Goal: Check status: Check status

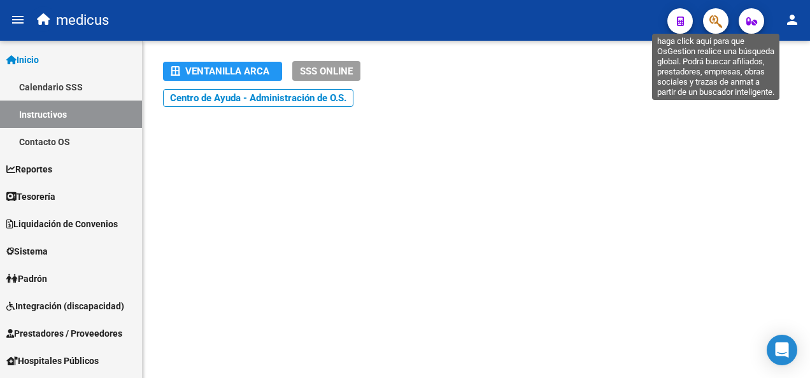
click at [710, 22] on icon "button" at bounding box center [715, 21] width 13 height 15
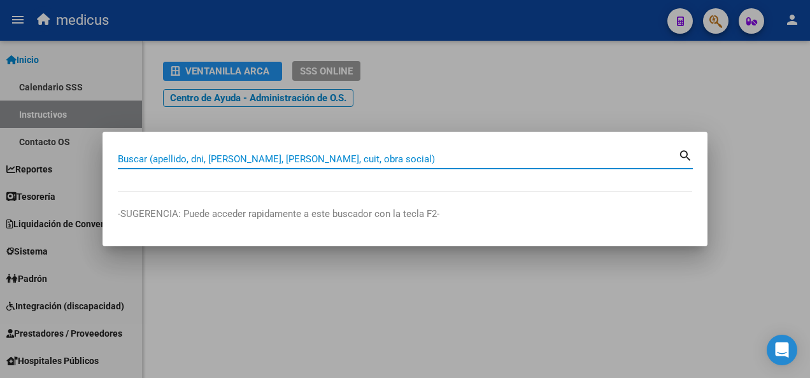
click at [293, 150] on div "Buscar (apellido, dni, [PERSON_NAME], [PERSON_NAME], cuit, obra social)" at bounding box center [398, 159] width 560 height 19
paste input "27390562662"
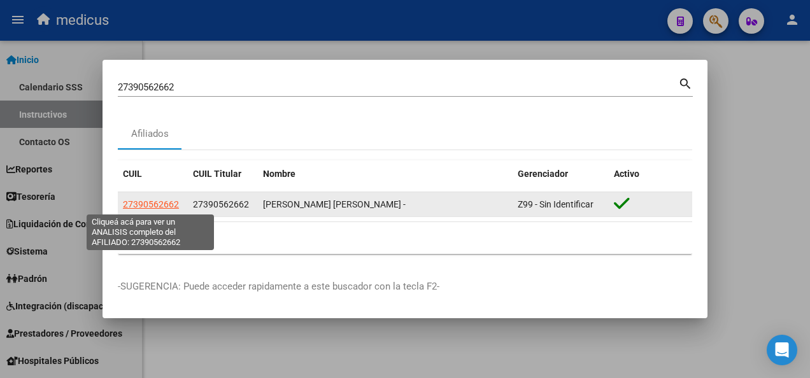
click at [142, 204] on span "27390562662" at bounding box center [151, 204] width 56 height 10
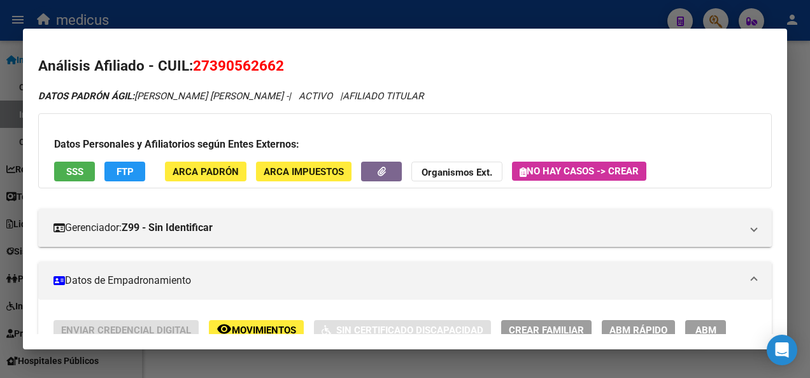
click at [78, 173] on span "SSS" at bounding box center [74, 171] width 17 height 11
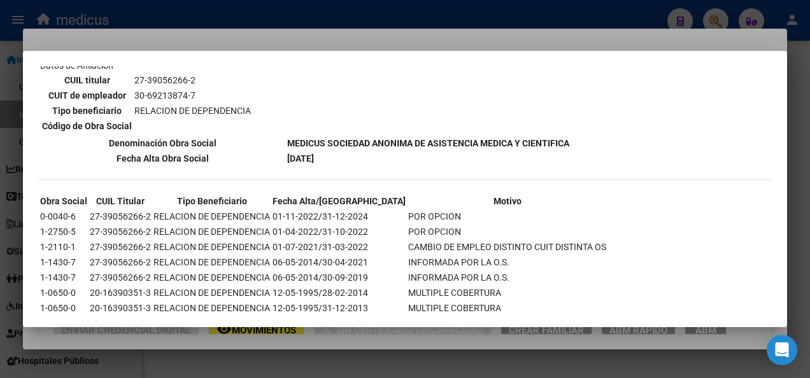
scroll to position [637, 0]
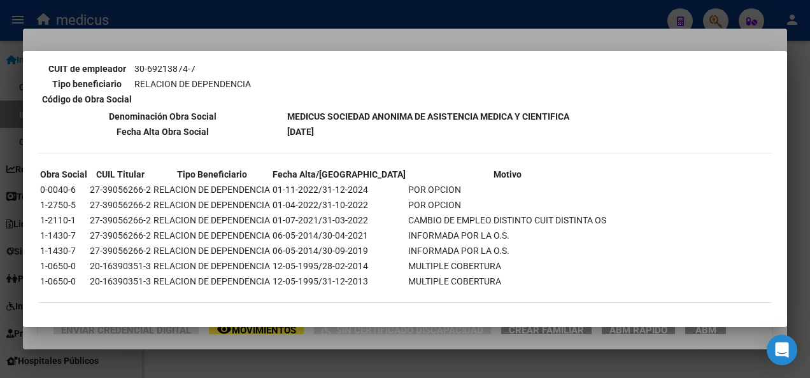
click at [289, 370] on div at bounding box center [405, 189] width 810 height 378
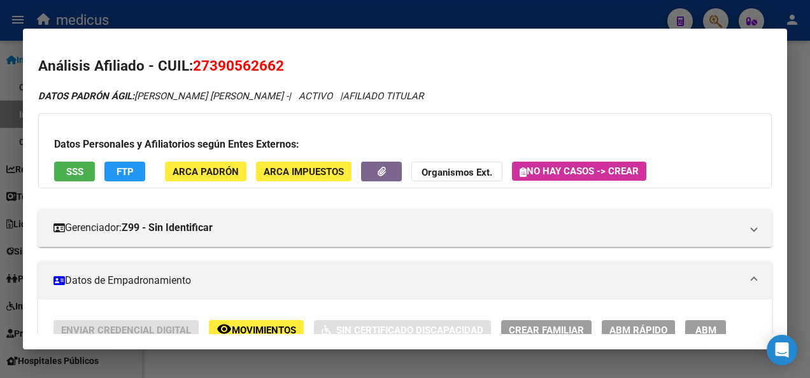
click at [290, 370] on div at bounding box center [405, 189] width 810 height 378
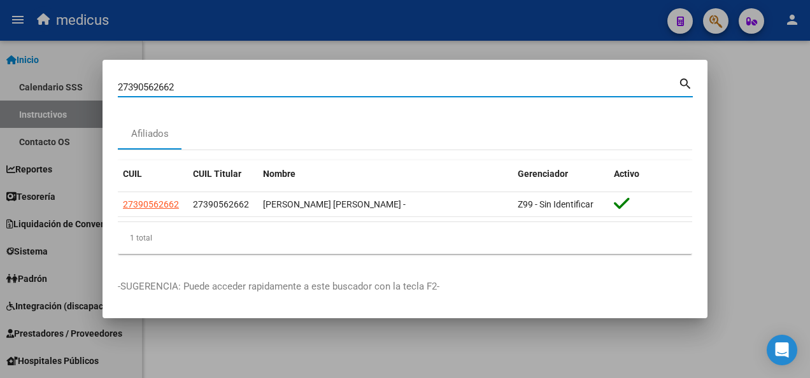
drag, startPoint x: 174, startPoint y: 89, endPoint x: 31, endPoint y: 93, distance: 143.3
click at [32, 93] on div "27390562662 Buscar (apellido, dni, cuil, nro traspaso, cuit, obra social) searc…" at bounding box center [405, 189] width 810 height 378
paste input "3520961534"
type input "23520961534"
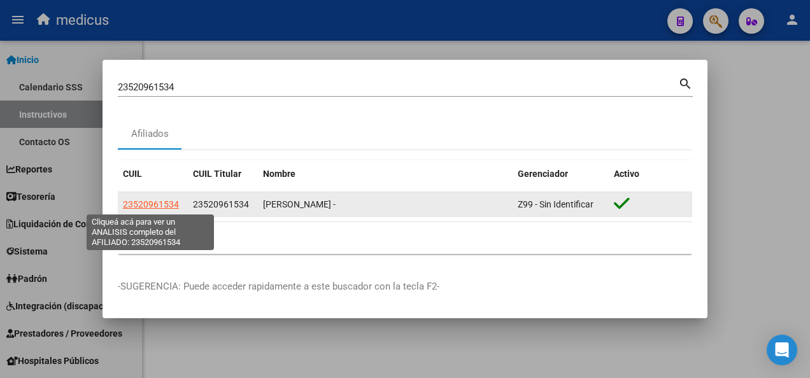
click at [135, 206] on span "23520961534" at bounding box center [151, 204] width 56 height 10
type textarea "23520961534"
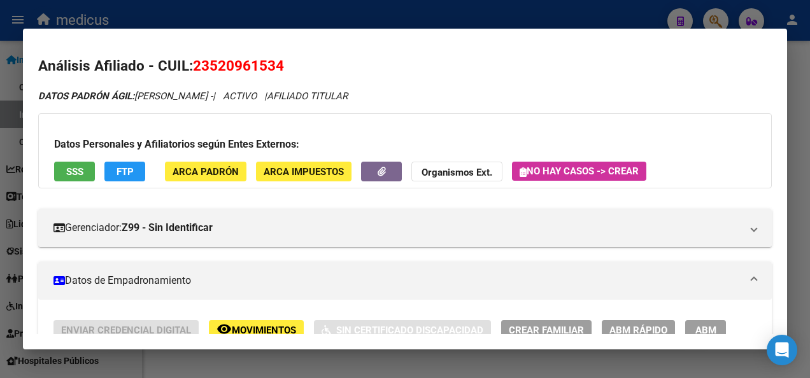
click at [82, 172] on span "SSS" at bounding box center [74, 171] width 17 height 11
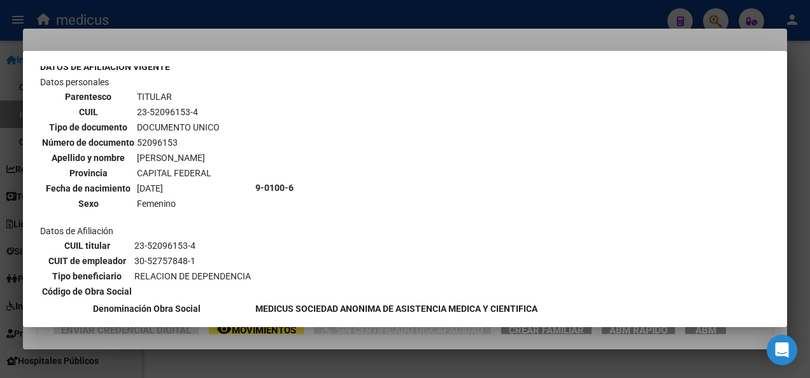
scroll to position [110, 0]
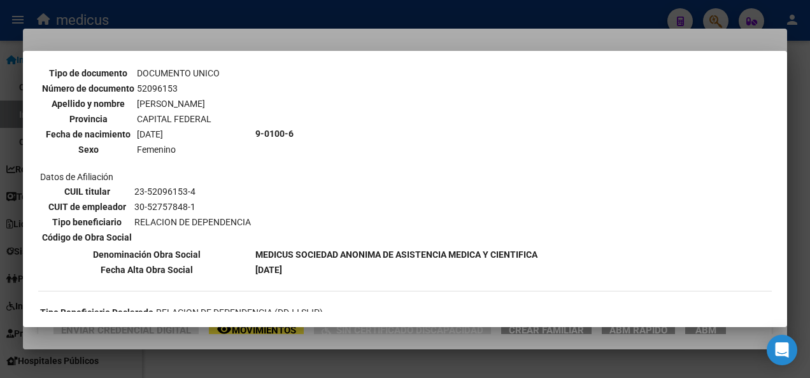
click at [345, 360] on div at bounding box center [405, 189] width 810 height 378
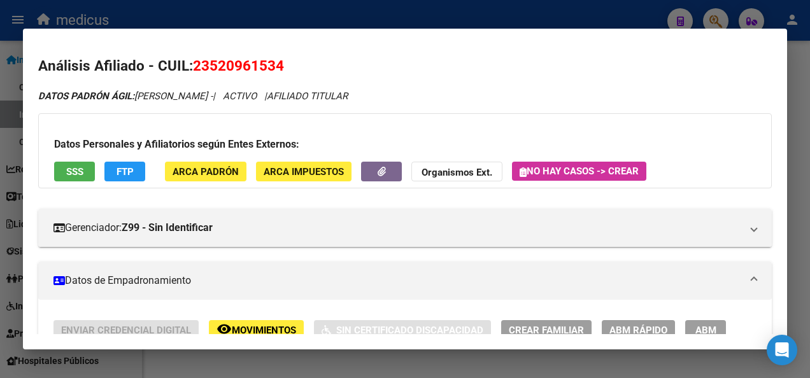
click at [345, 360] on div at bounding box center [405, 189] width 810 height 378
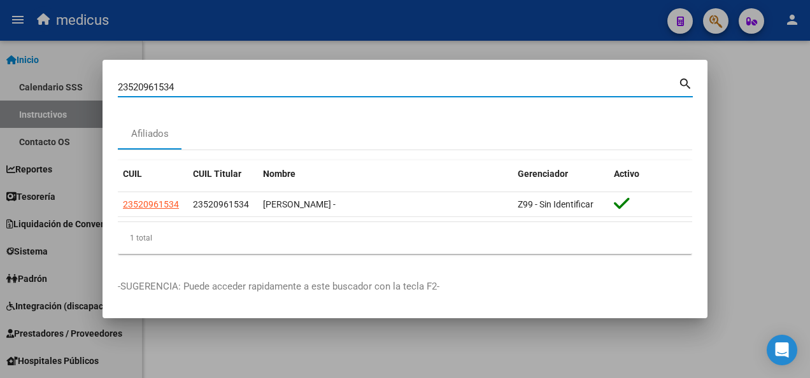
drag, startPoint x: 186, startPoint y: 88, endPoint x: 73, endPoint y: 92, distance: 113.3
click at [73, 92] on div "23520961534 Buscar (apellido, dni, cuil, nro traspaso, cuit, obra social) searc…" at bounding box center [405, 189] width 810 height 378
paste input "7379684675"
type input "27379684675"
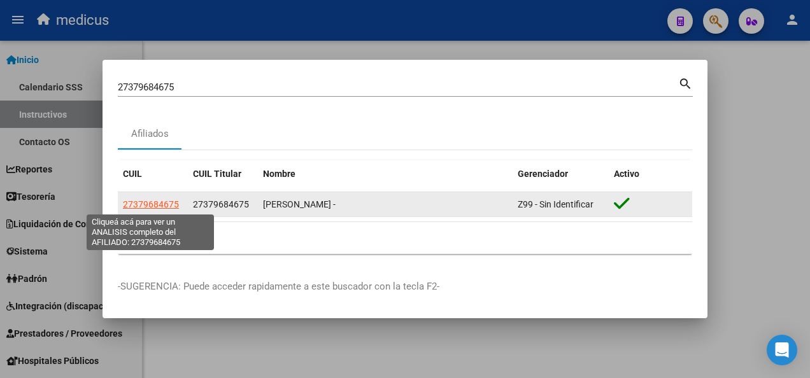
click at [160, 205] on span "27379684675" at bounding box center [151, 204] width 56 height 10
type textarea "27379684675"
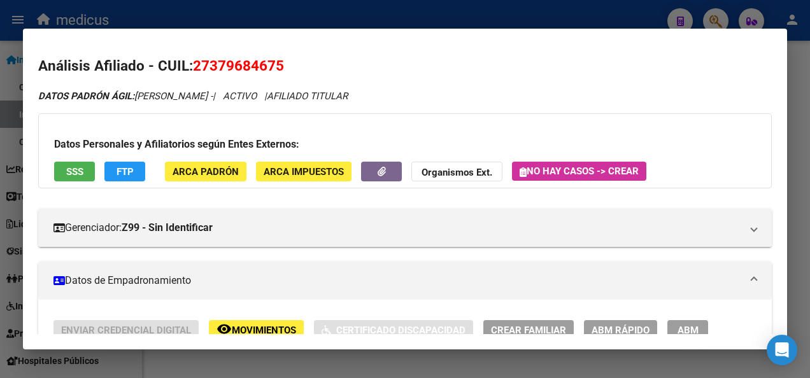
click at [73, 166] on span "SSS" at bounding box center [74, 171] width 17 height 11
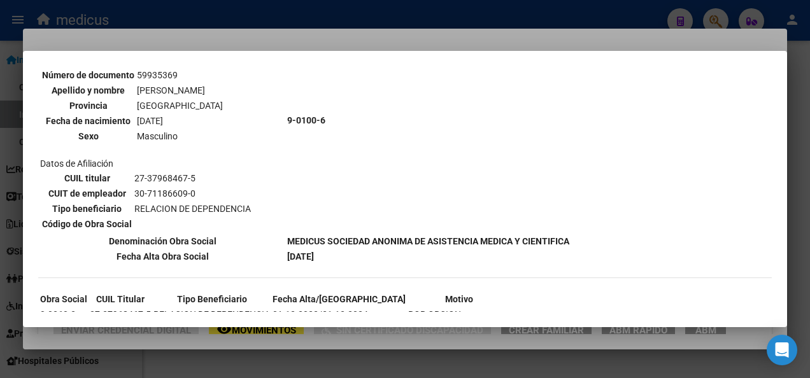
scroll to position [639, 0]
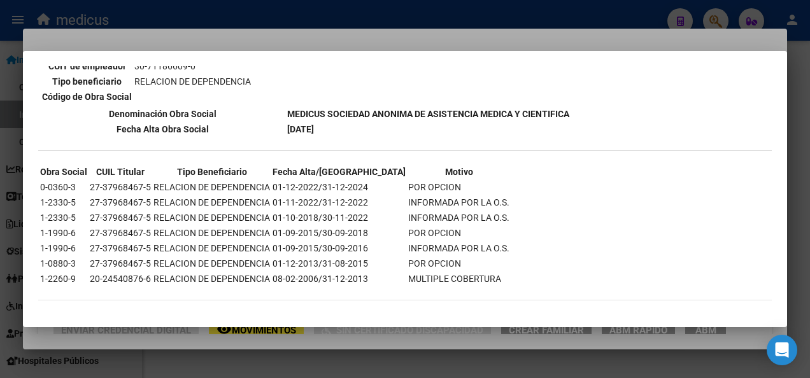
click at [436, 356] on div at bounding box center [405, 189] width 810 height 378
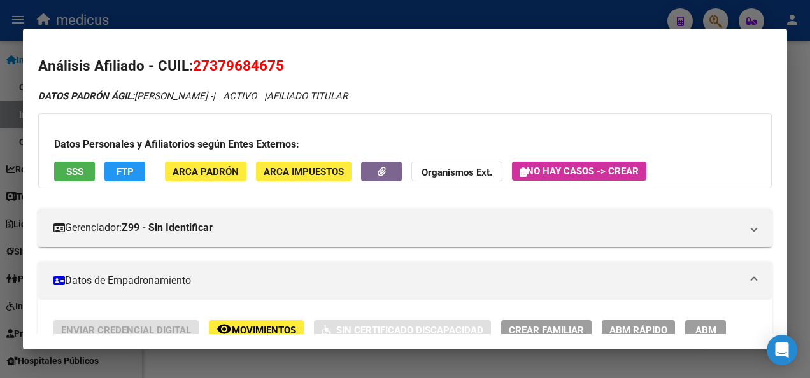
click at [436, 356] on div at bounding box center [405, 189] width 810 height 378
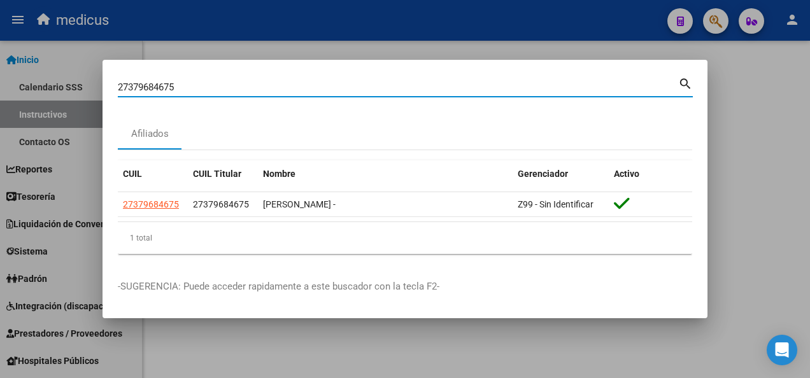
drag, startPoint x: 200, startPoint y: 87, endPoint x: 54, endPoint y: 87, distance: 145.8
click at [54, 87] on div "27379684675 Buscar (apellido, dni, cuil, nro traspaso, cuit, obra social) searc…" at bounding box center [405, 189] width 810 height 378
paste input "83712578"
type input "27383712578"
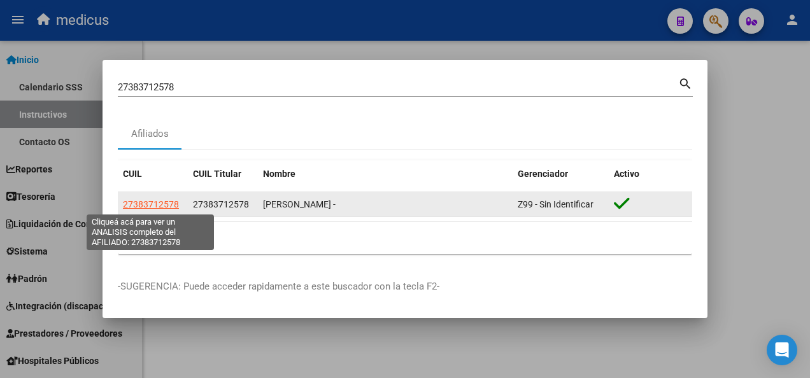
click at [158, 202] on span "27383712578" at bounding box center [151, 204] width 56 height 10
type textarea "27383712578"
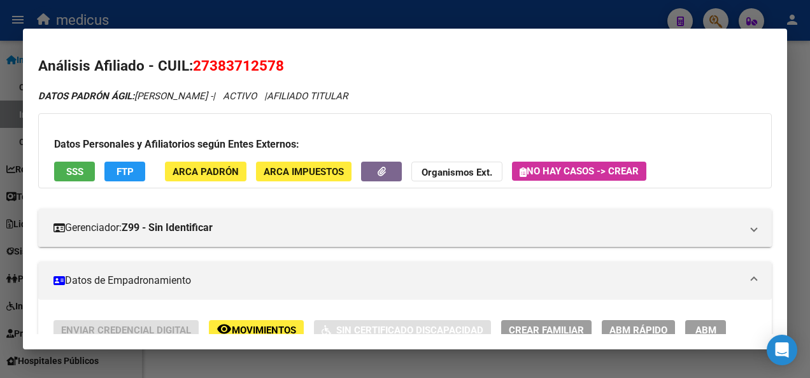
click at [70, 167] on span "SSS" at bounding box center [74, 171] width 17 height 11
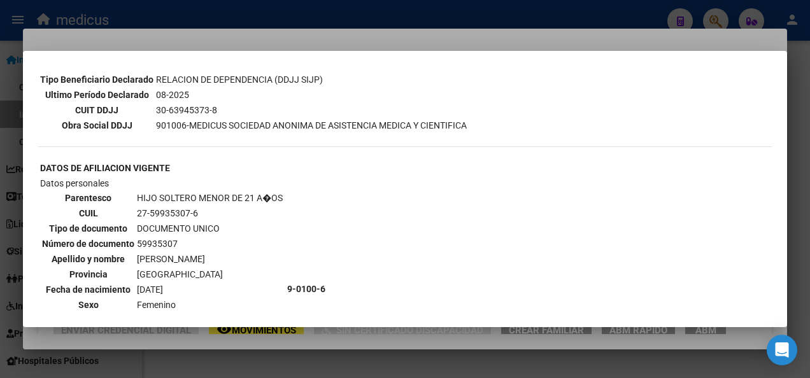
scroll to position [382, 0]
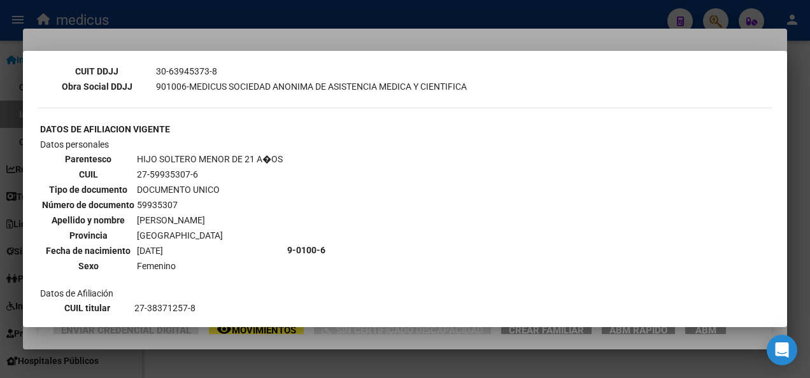
click at [314, 358] on div at bounding box center [405, 189] width 810 height 378
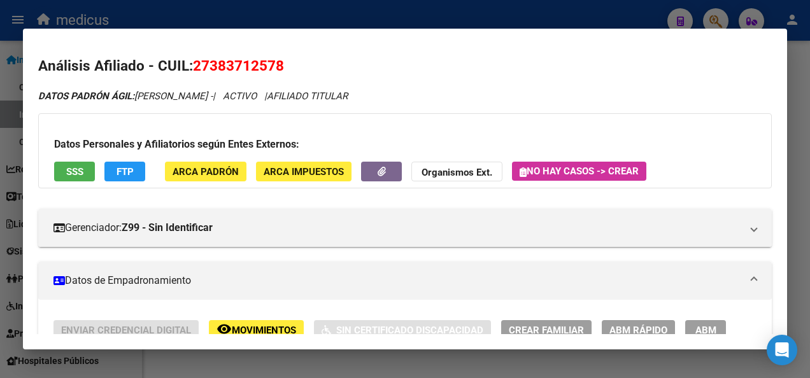
click at [314, 358] on div at bounding box center [405, 189] width 810 height 378
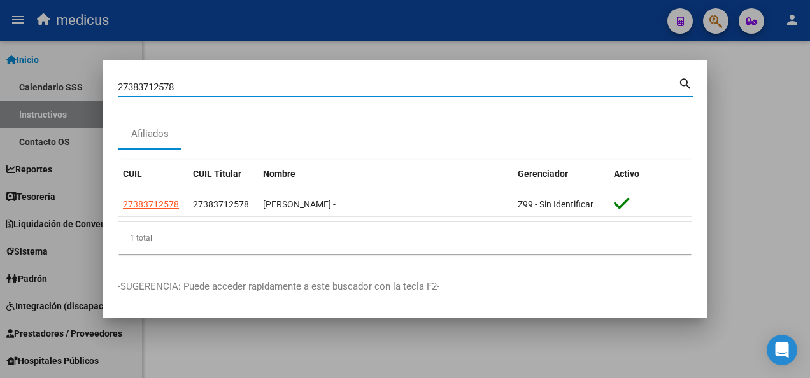
drag, startPoint x: 187, startPoint y: 85, endPoint x: 36, endPoint y: 83, distance: 151.5
click at [36, 83] on div "27383712578 Buscar (apellido, dni, cuil, nro traspaso, cuit, obra social) searc…" at bounding box center [405, 189] width 810 height 378
paste input "77099317"
type input "27377099317"
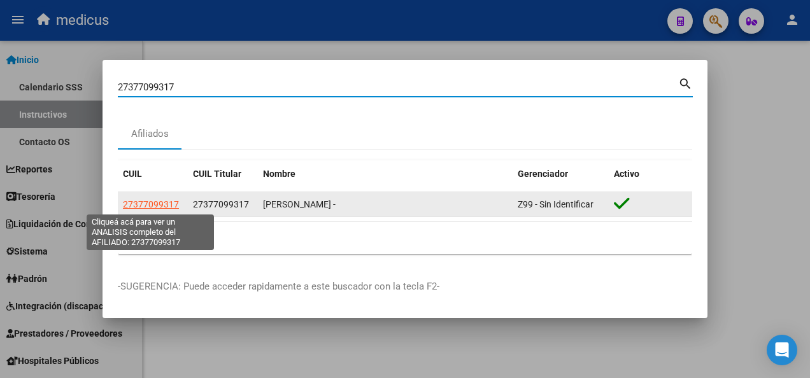
click at [148, 200] on span "27377099317" at bounding box center [151, 204] width 56 height 10
type textarea "27377099317"
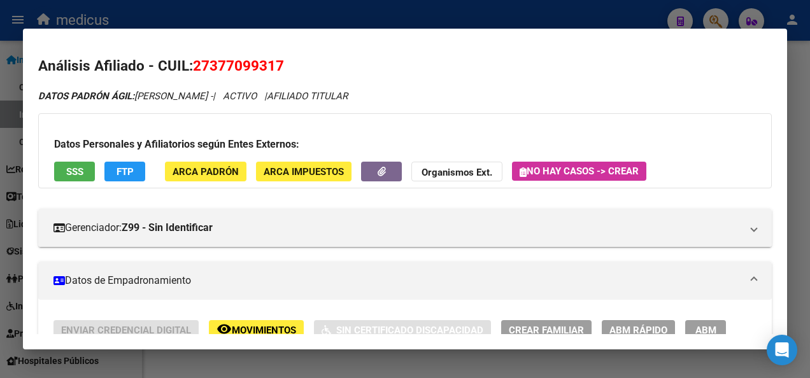
click at [79, 173] on span "SSS" at bounding box center [74, 171] width 17 height 11
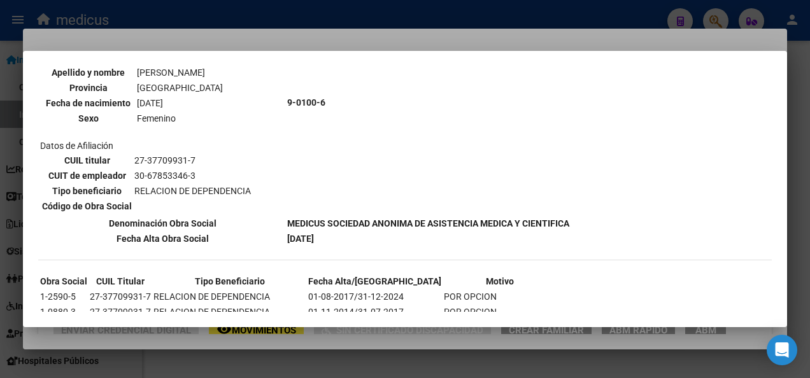
scroll to position [593, 0]
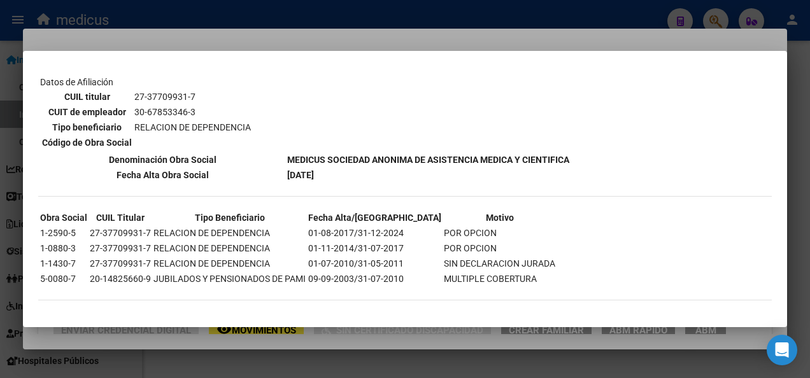
click at [384, 355] on div at bounding box center [405, 189] width 810 height 378
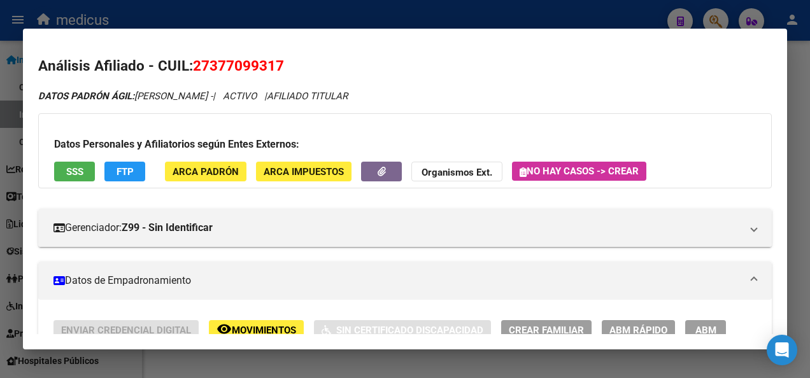
click at [195, 367] on div at bounding box center [405, 189] width 810 height 378
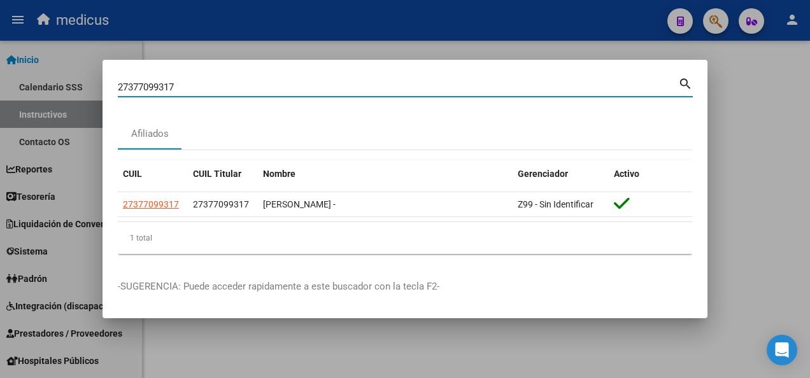
drag, startPoint x: 185, startPoint y: 87, endPoint x: 47, endPoint y: 90, distance: 138.1
click at [49, 90] on div "27377099317 Buscar (apellido, dni, cuil, nro traspaso, cuit, obra social) searc…" at bounding box center [405, 189] width 810 height 378
paste input "44174704"
type input "27344174704"
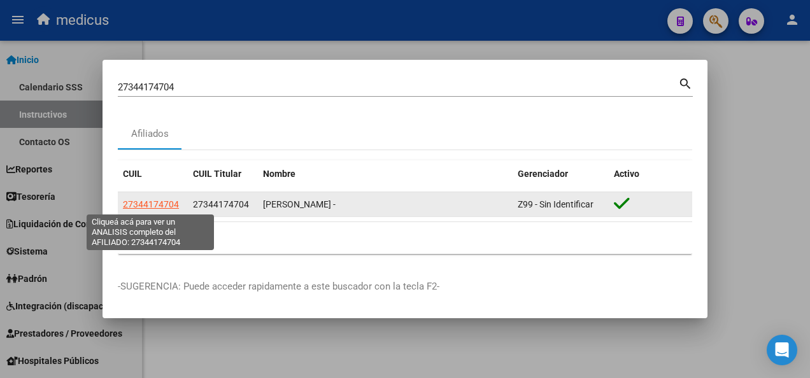
click at [134, 202] on span "27344174704" at bounding box center [151, 204] width 56 height 10
type textarea "27344174704"
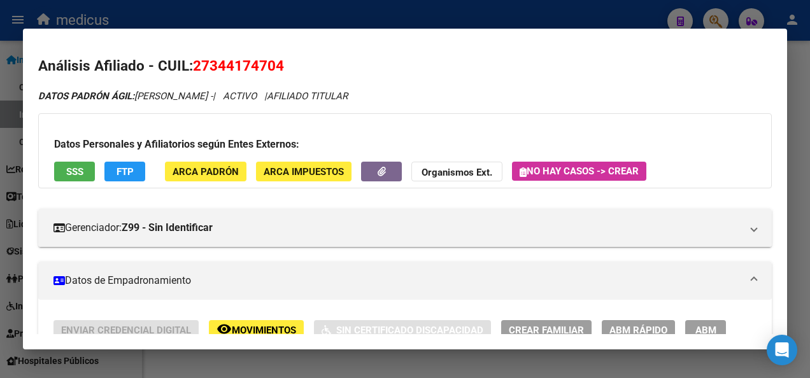
click at [71, 169] on span "SSS" at bounding box center [74, 171] width 17 height 11
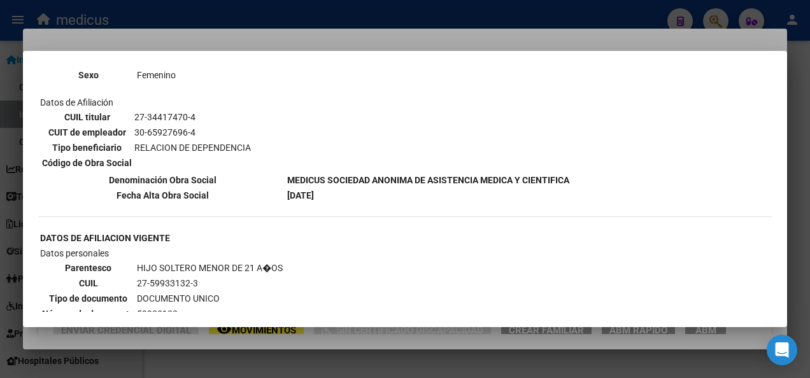
scroll to position [764, 0]
